Goal: Task Accomplishment & Management: Manage account settings

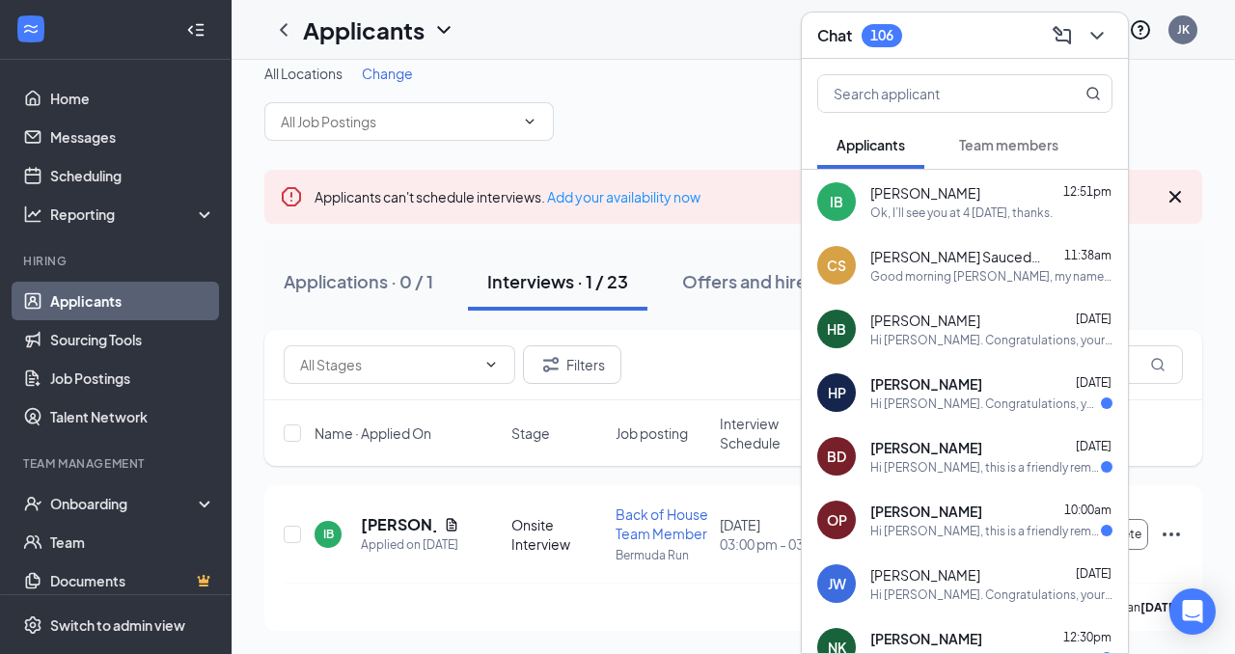
scroll to position [36, 0]
click at [962, 217] on div "Ok, I’ll see you at 4 [DATE], thanks." at bounding box center [961, 213] width 182 height 16
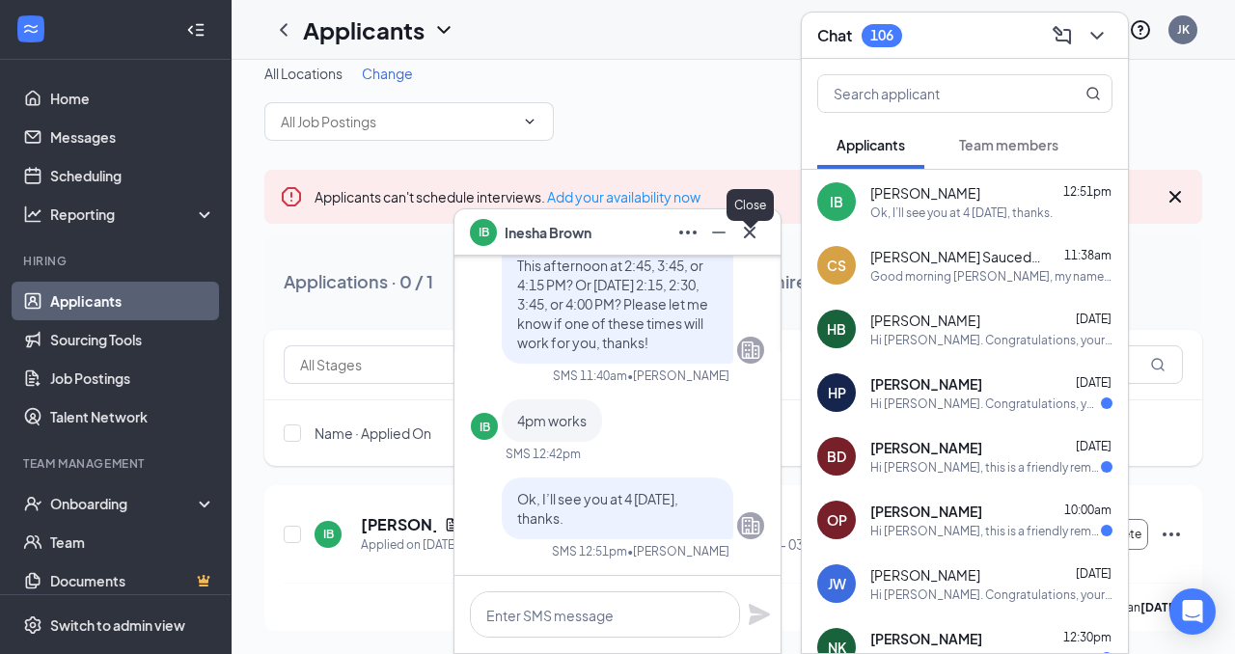
click at [751, 235] on icon "Cross" at bounding box center [749, 232] width 23 height 23
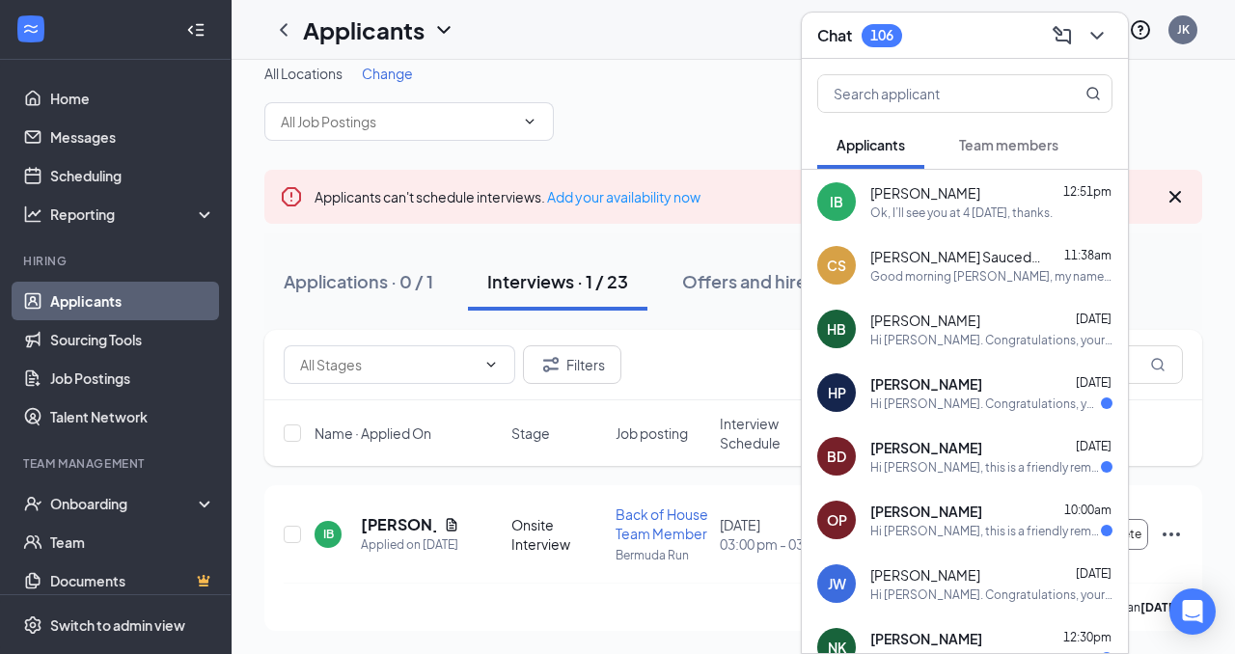
click at [713, 233] on div "Applications · 0 / 1 Interviews · 1 / 23 Offers and hires · 0 / 283" at bounding box center [733, 281] width 938 height 96
click at [371, 514] on h5 "[PERSON_NAME]" at bounding box center [398, 524] width 75 height 21
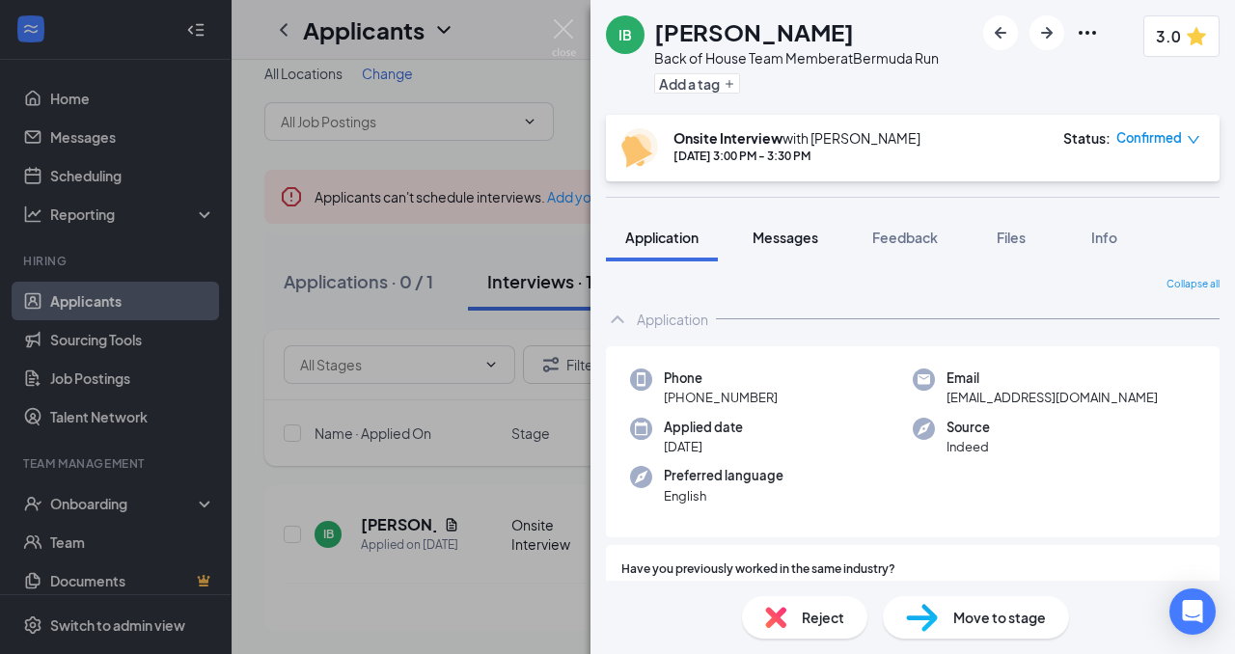
click at [798, 239] on span "Messages" at bounding box center [786, 237] width 66 height 17
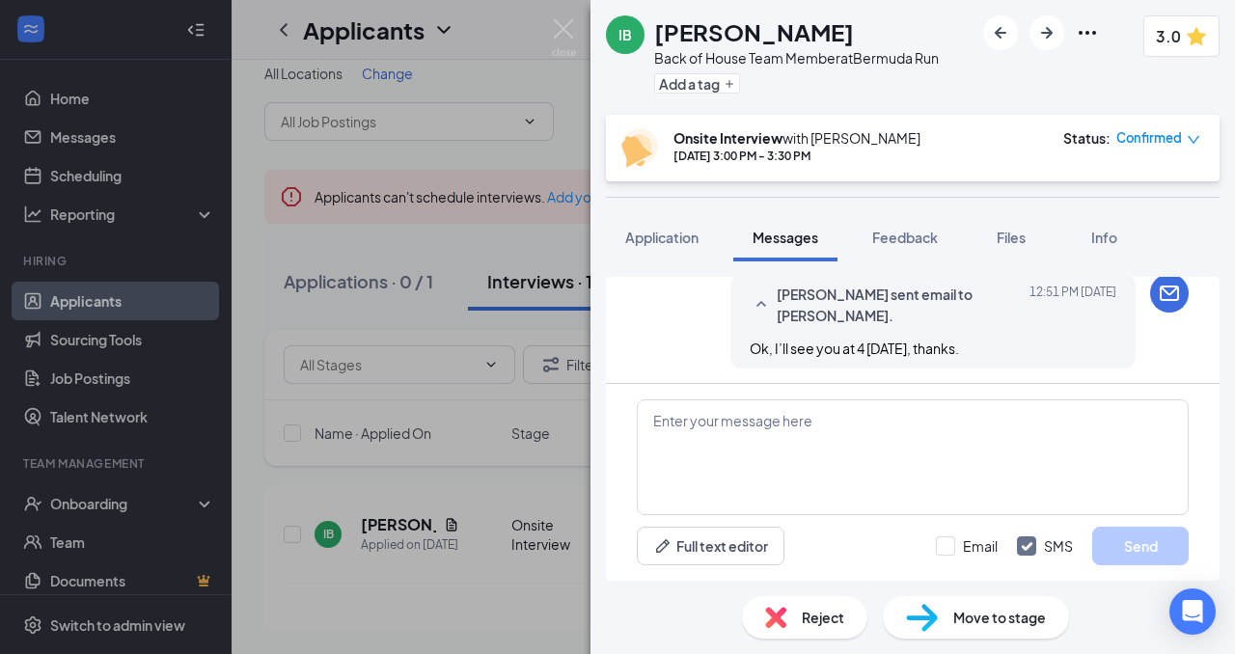
scroll to position [1032, 0]
click at [1169, 133] on span "Confirmed" at bounding box center [1149, 137] width 66 height 19
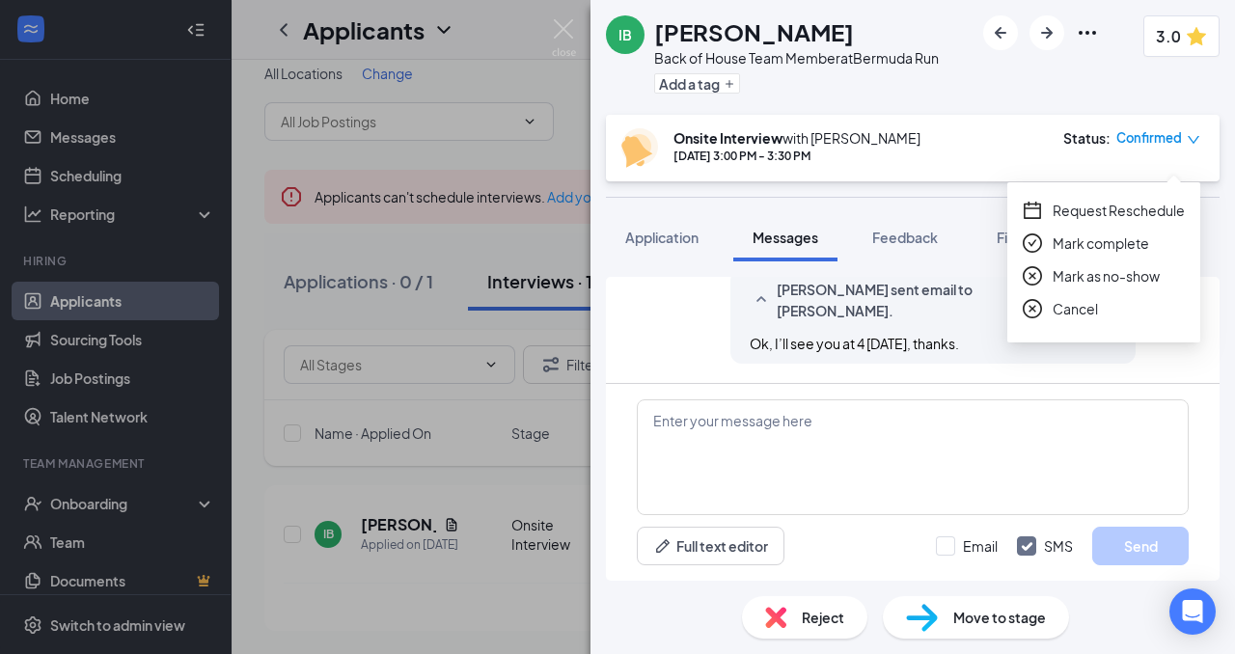
click at [1111, 200] on span "Request Reschedule" at bounding box center [1119, 210] width 132 height 21
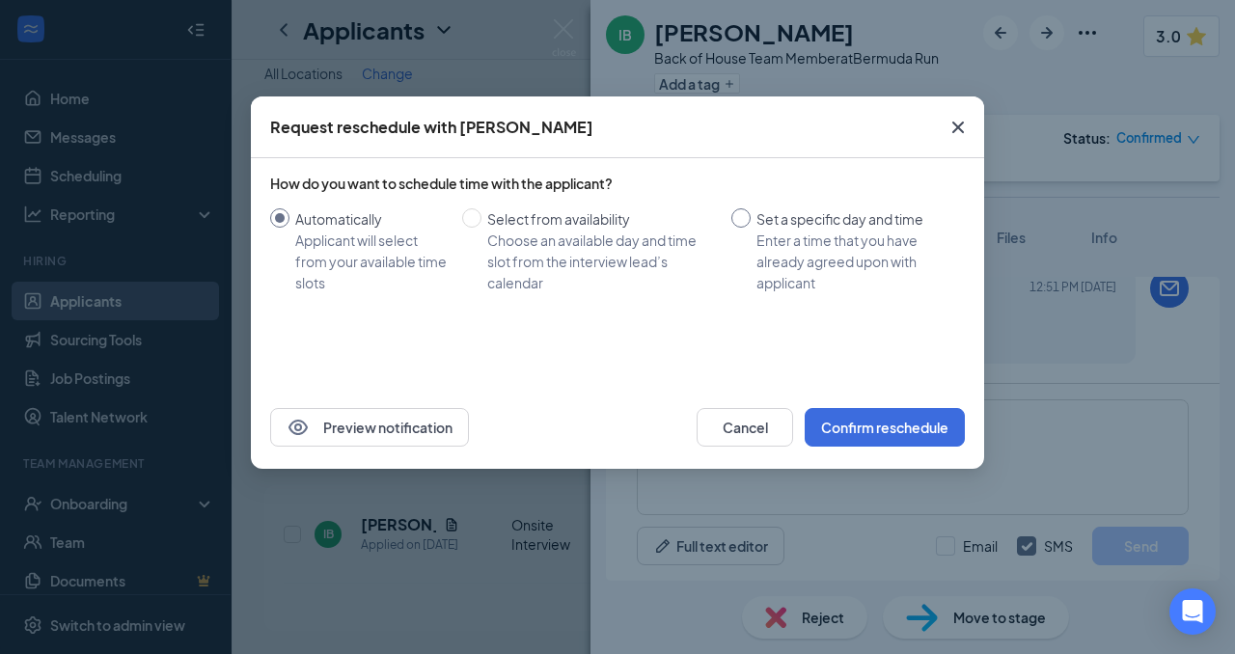
click at [755, 216] on span "Set a specific day and time Enter a time that you have already agreed upon with…" at bounding box center [854, 250] width 206 height 85
click at [751, 216] on input "Set a specific day and time Enter a time that you have already agreed upon with…" at bounding box center [740, 217] width 19 height 19
radio input "true"
radio input "false"
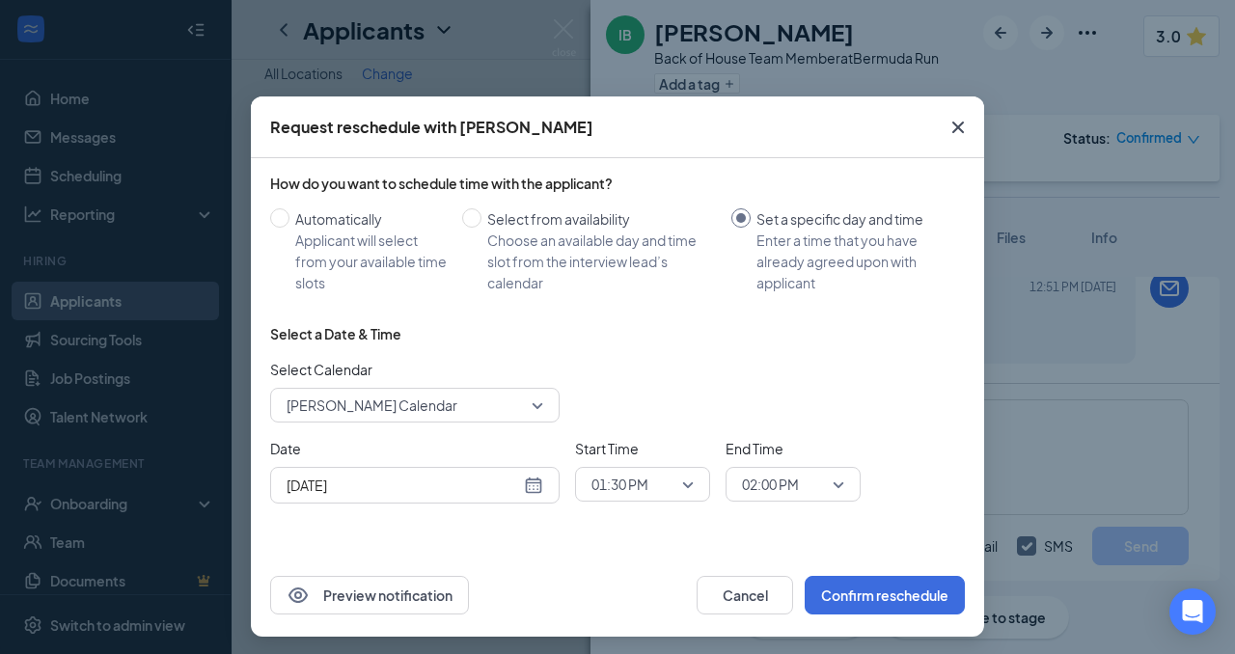
click at [536, 485] on div "[DATE]" at bounding box center [415, 485] width 257 height 21
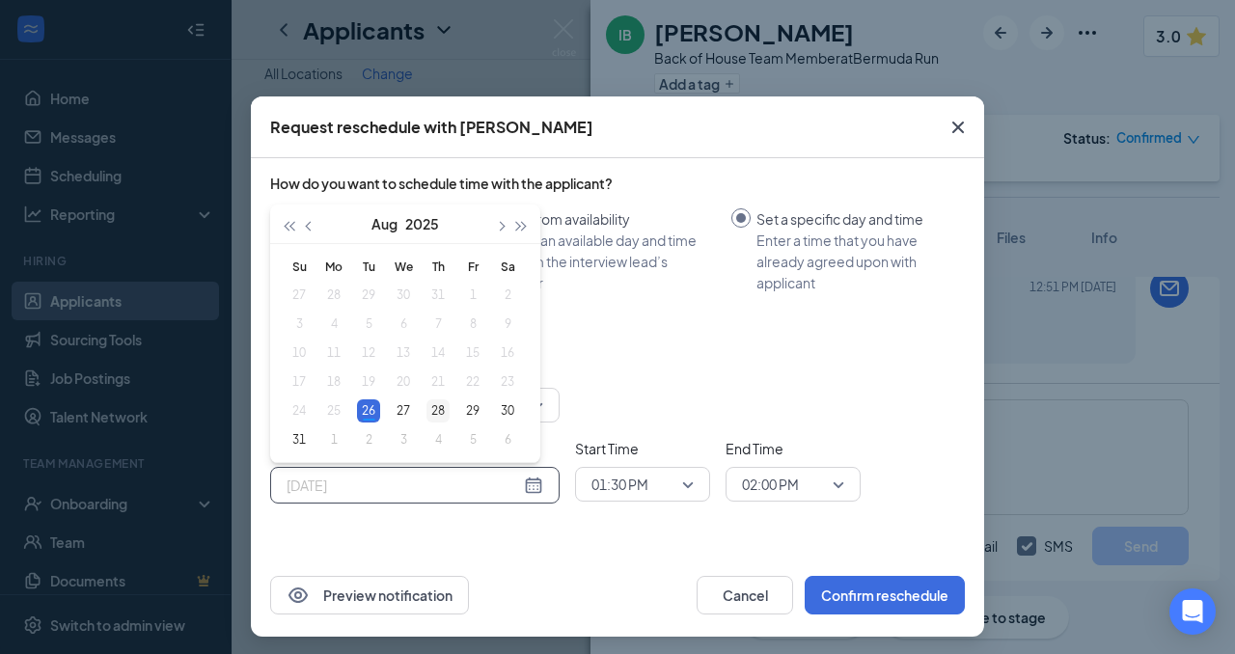
type input "[DATE]"
click at [438, 413] on div "28" at bounding box center [437, 410] width 23 height 23
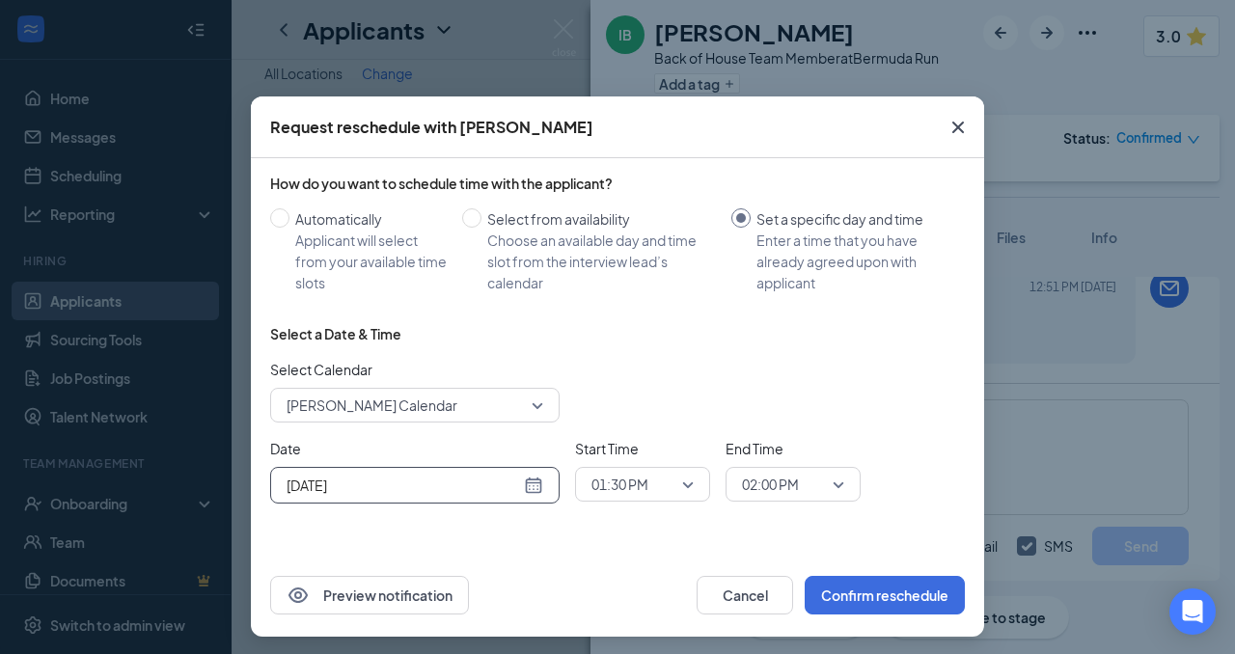
click at [632, 478] on span "01:30 PM" at bounding box center [619, 484] width 57 height 29
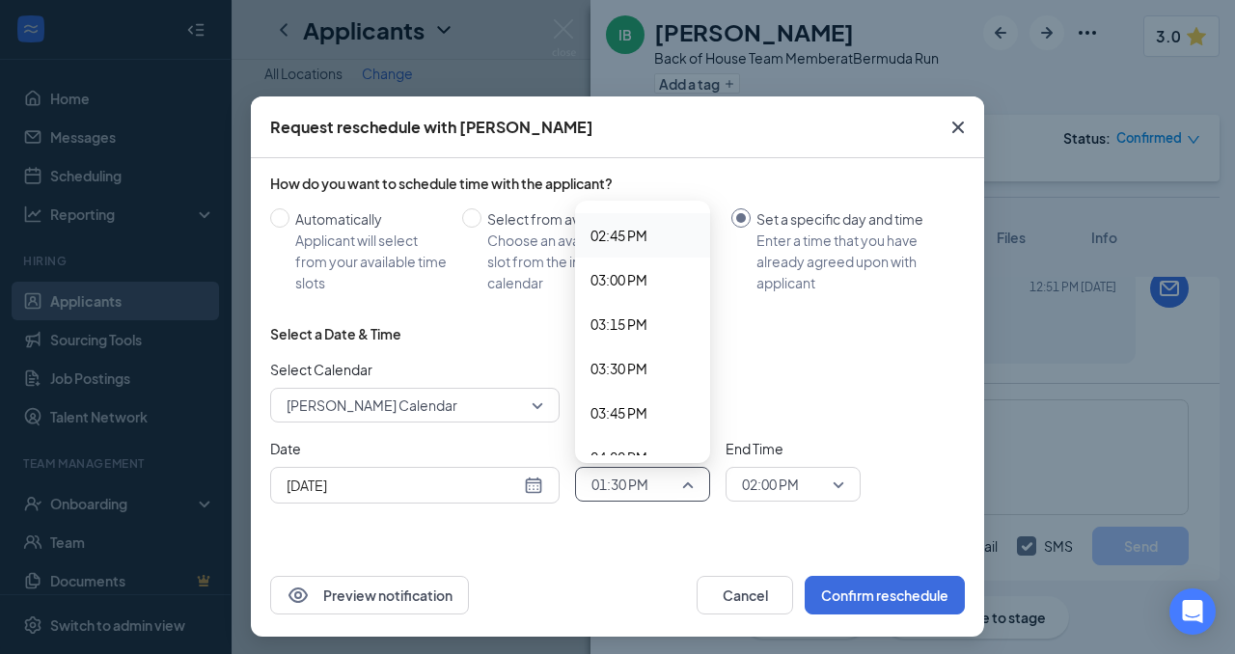
scroll to position [2625, 0]
click at [635, 443] on span "04:00 PM" at bounding box center [618, 447] width 57 height 21
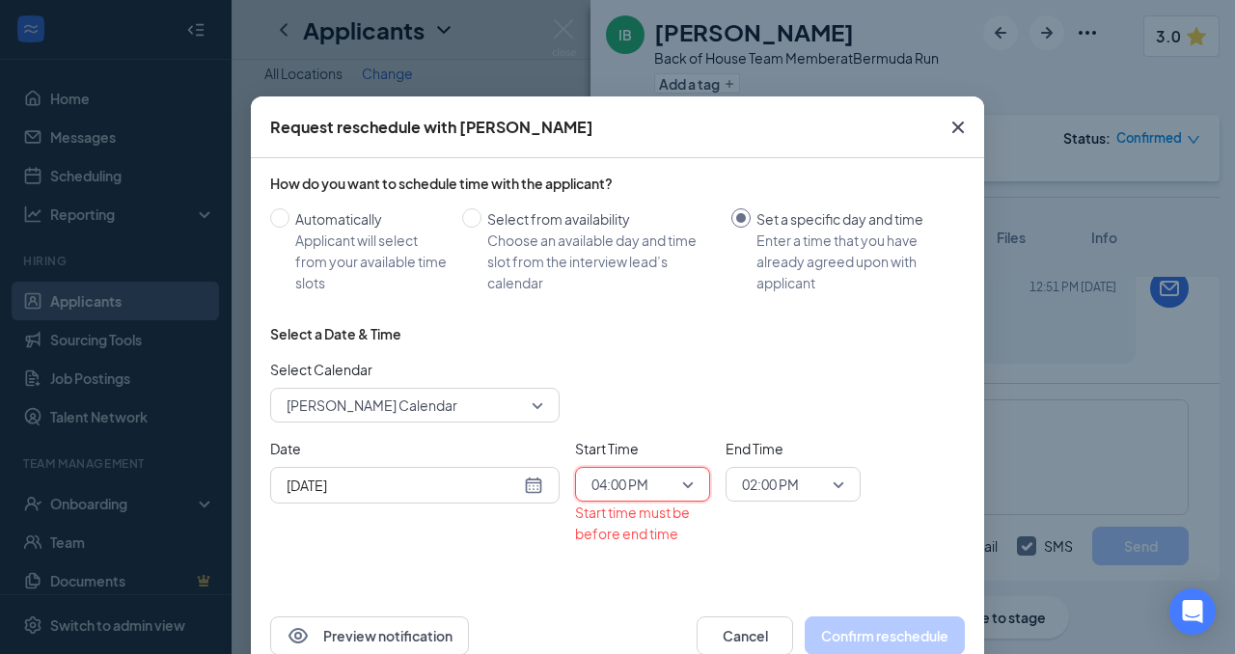
click at [784, 487] on span "02:00 PM" at bounding box center [770, 484] width 57 height 29
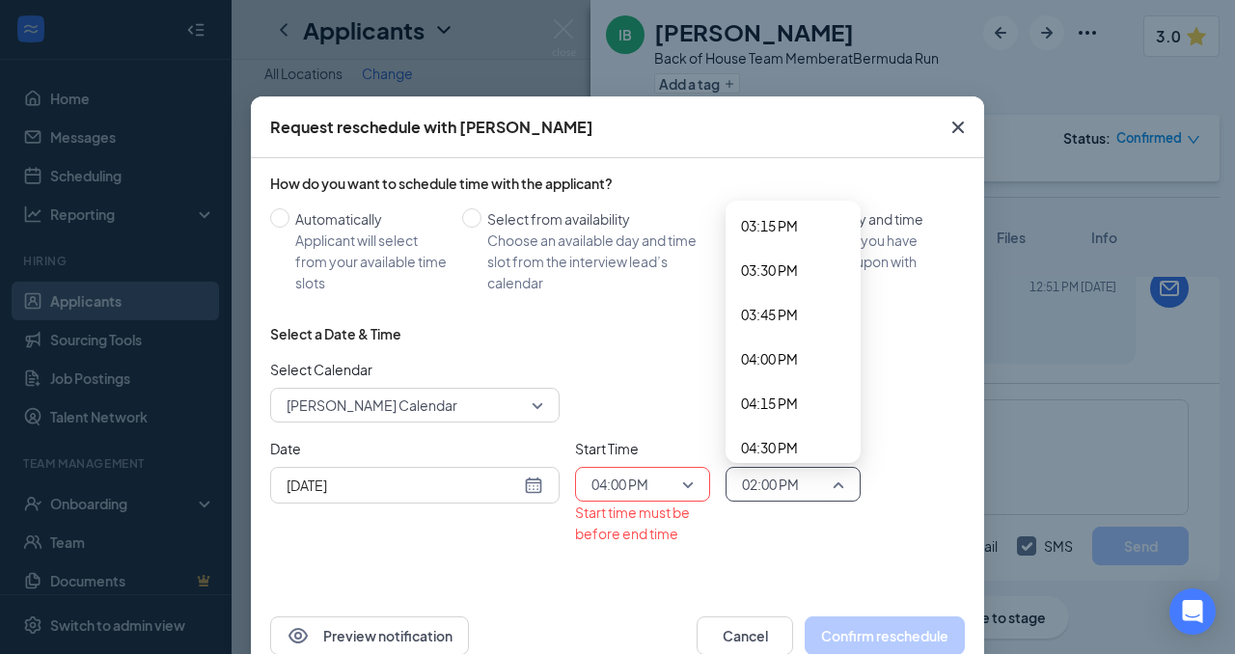
scroll to position [2722, 0]
click at [774, 432] on span "04:30 PM" at bounding box center [769, 439] width 57 height 21
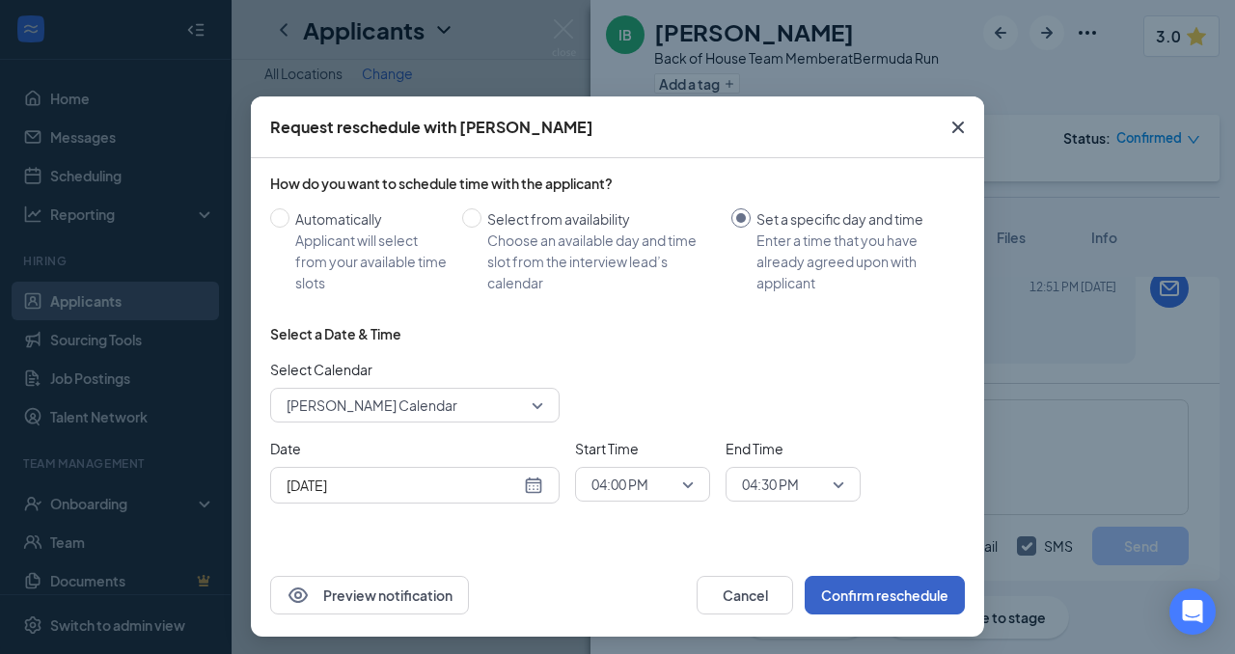
click at [917, 592] on button "Confirm reschedule" at bounding box center [885, 595] width 160 height 39
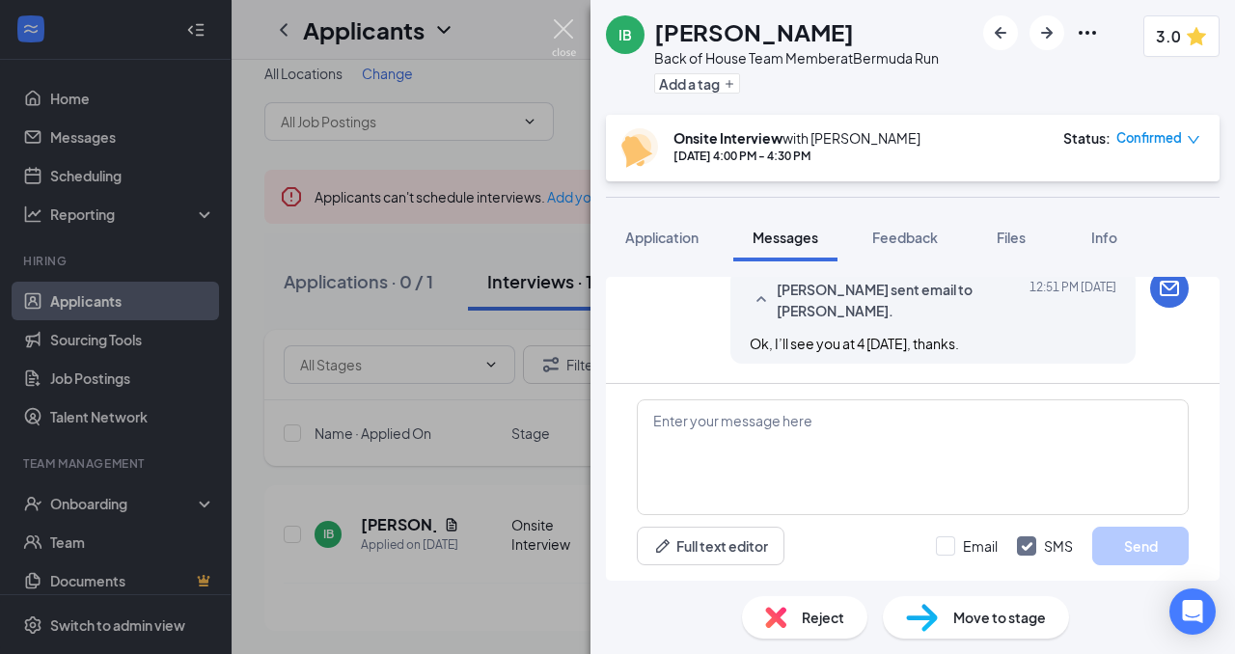
click at [567, 24] on img at bounding box center [564, 38] width 24 height 38
